Goal: Task Accomplishment & Management: Complete application form

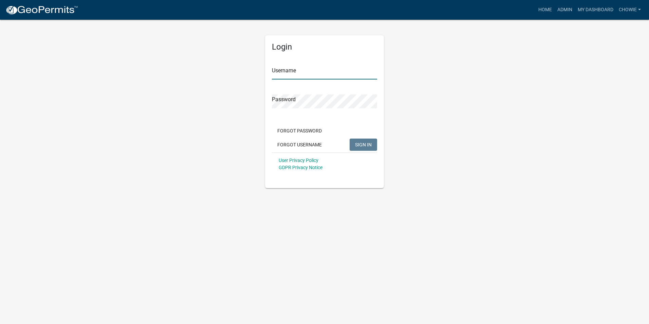
click at [326, 71] on input "Username" at bounding box center [324, 72] width 105 height 14
type input "Chowie"
click at [353, 142] on button "SIGN IN" at bounding box center [362, 144] width 27 height 12
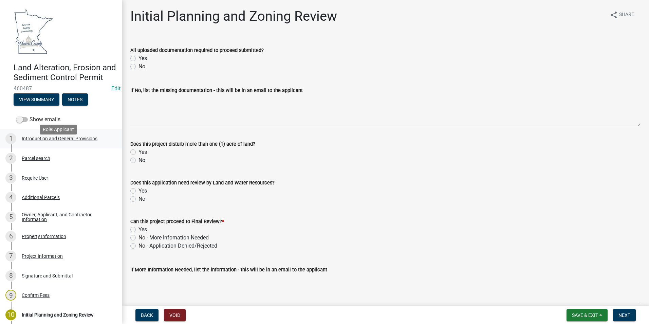
click at [70, 141] on div "Introduction and General Provisions" at bounding box center [60, 138] width 76 height 5
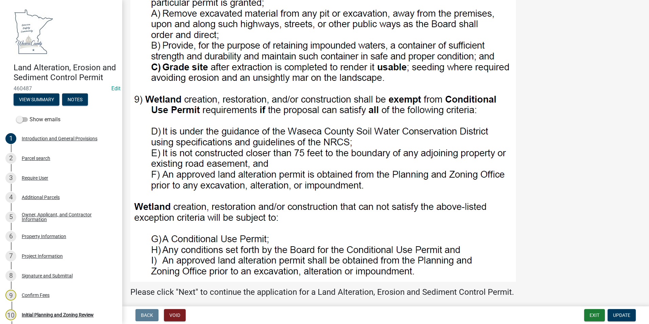
scroll to position [670, 0]
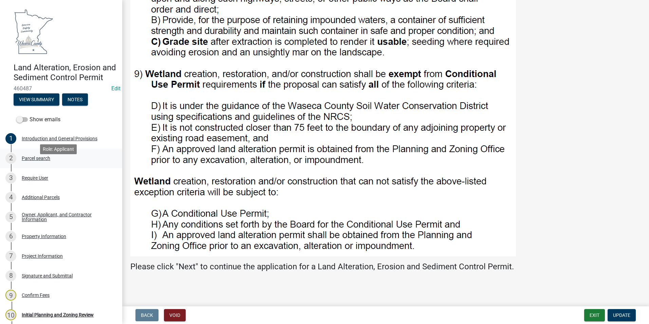
click at [33, 160] on div "Parcel search" at bounding box center [36, 158] width 29 height 5
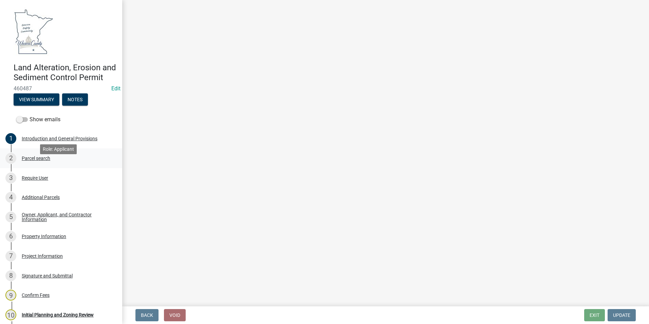
scroll to position [0, 0]
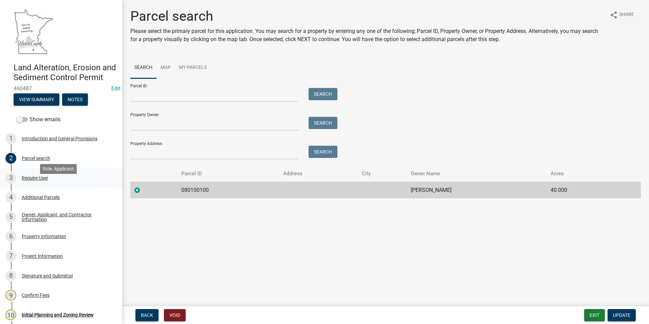
click at [38, 180] on div "Require User" at bounding box center [35, 177] width 26 height 5
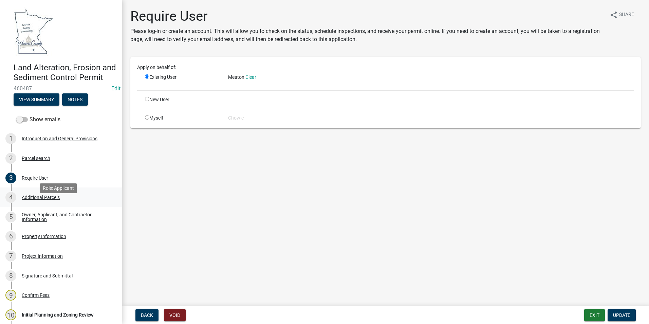
click at [43, 200] on div "Additional Parcels" at bounding box center [41, 197] width 38 height 5
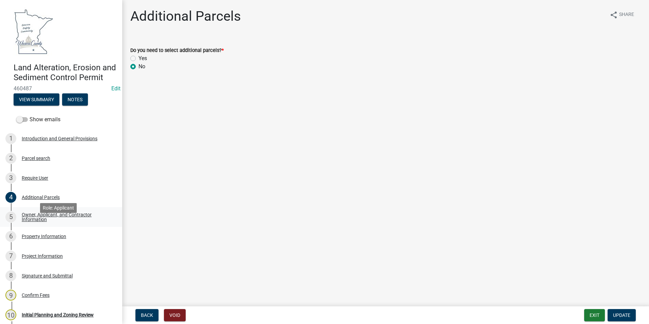
click at [50, 222] on div "Owner, Applicant, and Contractor Information" at bounding box center [67, 217] width 90 height 10
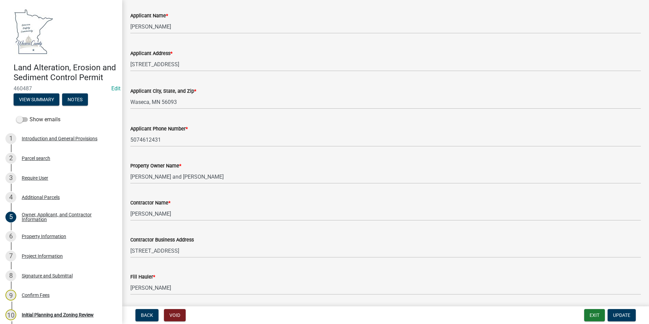
scroll to position [98, 0]
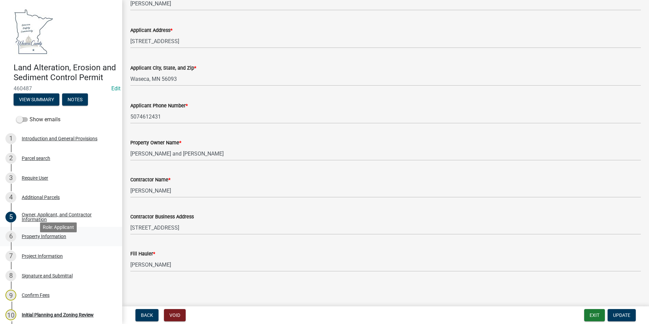
click at [55, 239] on div "Property Information" at bounding box center [44, 236] width 44 height 5
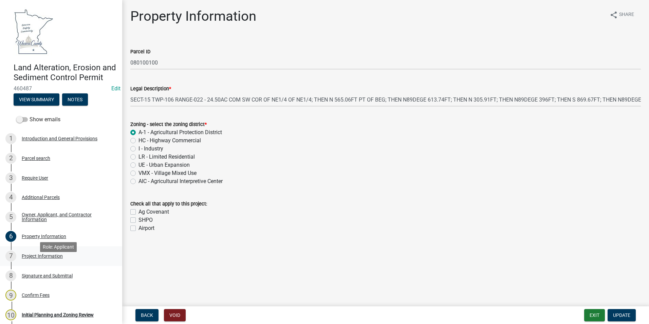
click at [58, 261] on div "7 Project Information" at bounding box center [58, 255] width 106 height 11
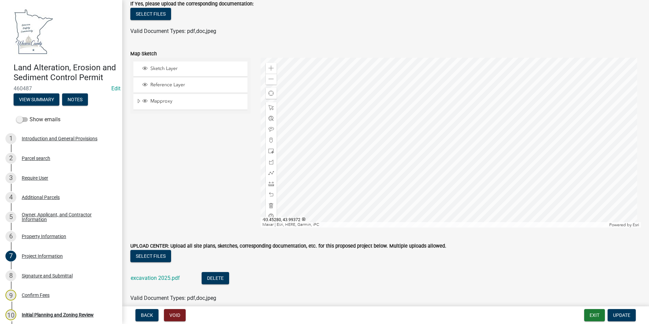
scroll to position [1694, 0]
